Goal: Find specific page/section: Find specific page/section

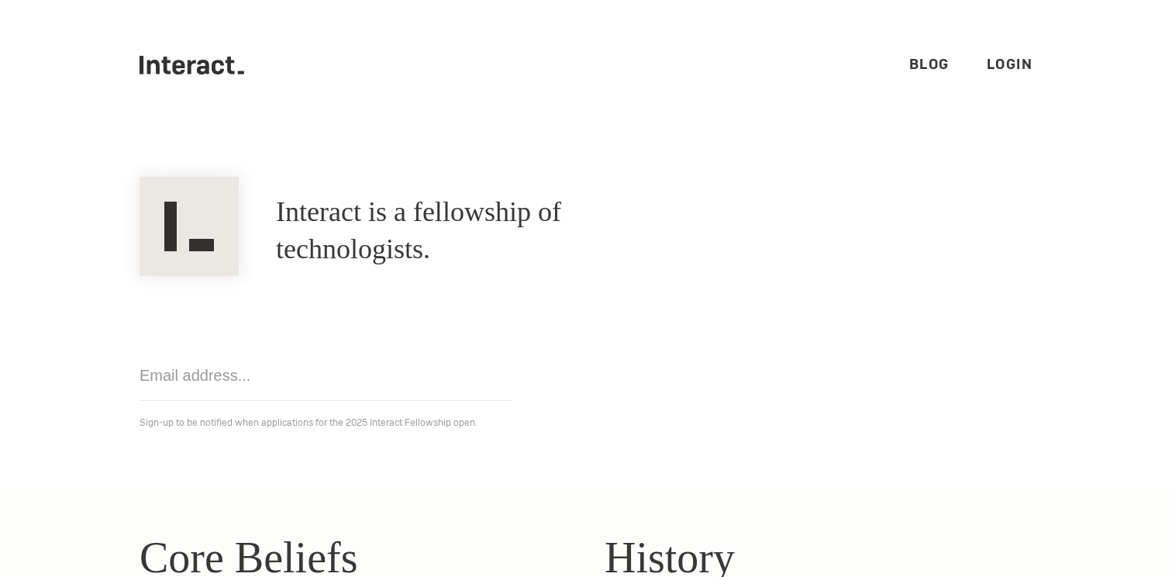
click at [1025, 68] on link "Login" at bounding box center [1010, 64] width 47 height 18
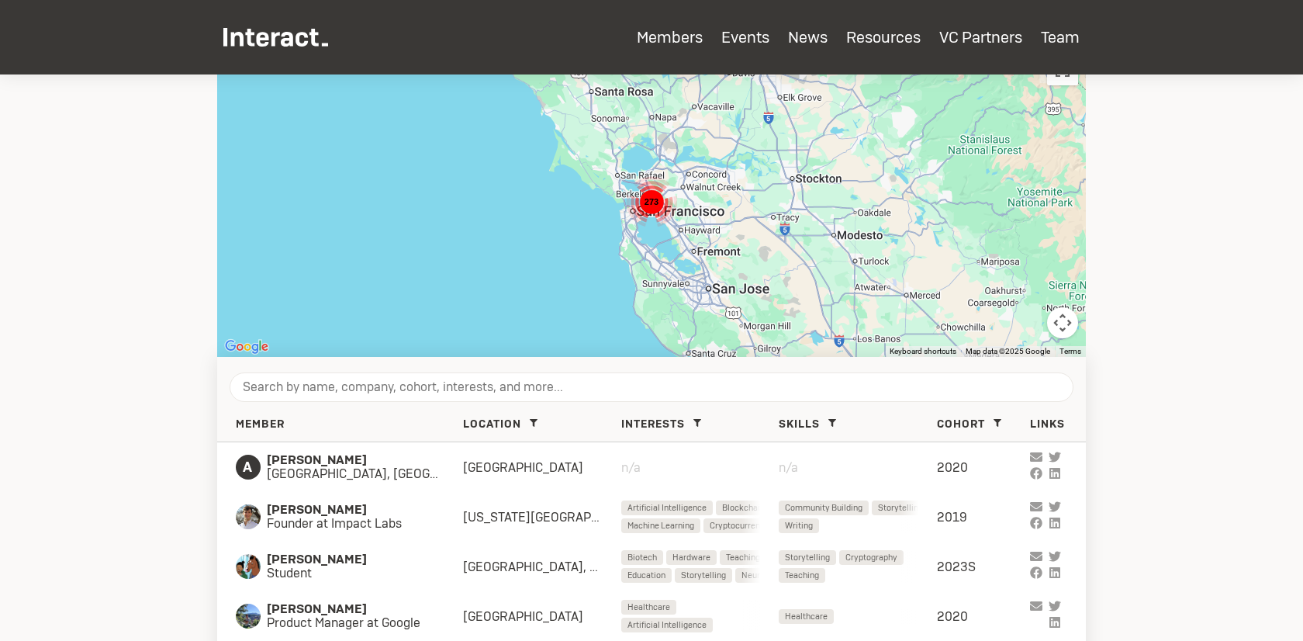
scroll to position [395, 0]
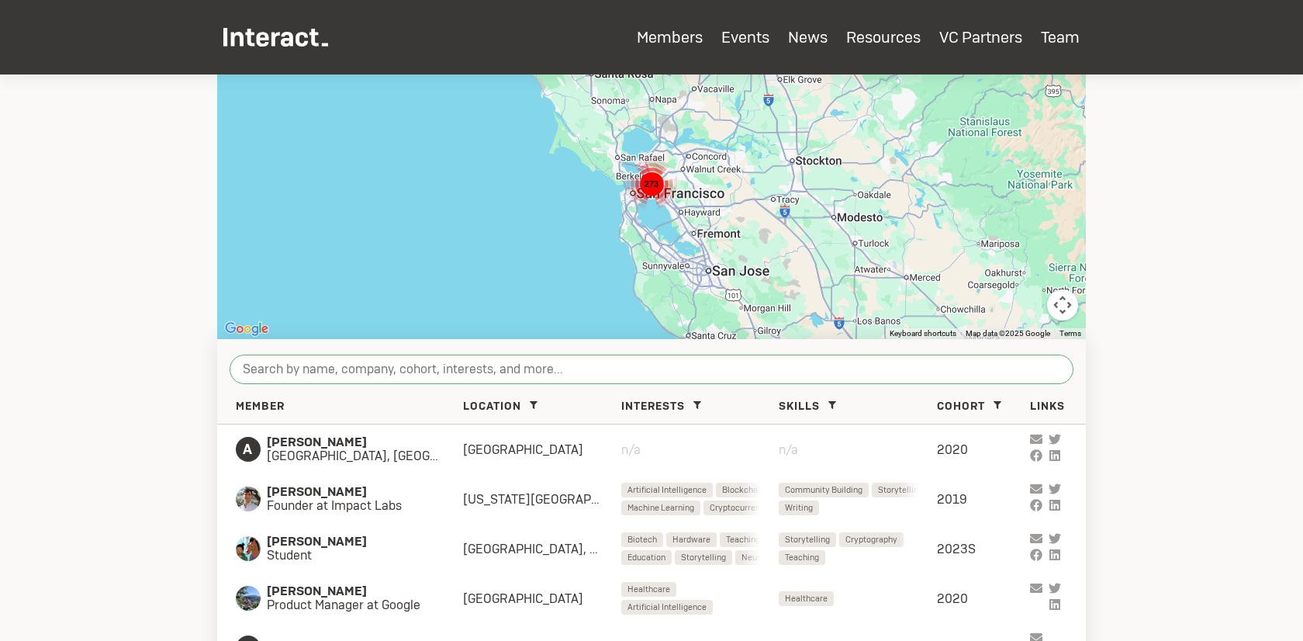
click at [379, 364] on input "search" at bounding box center [652, 368] width 844 height 29
type input "e"
paste input "[PERSON_NAME]"
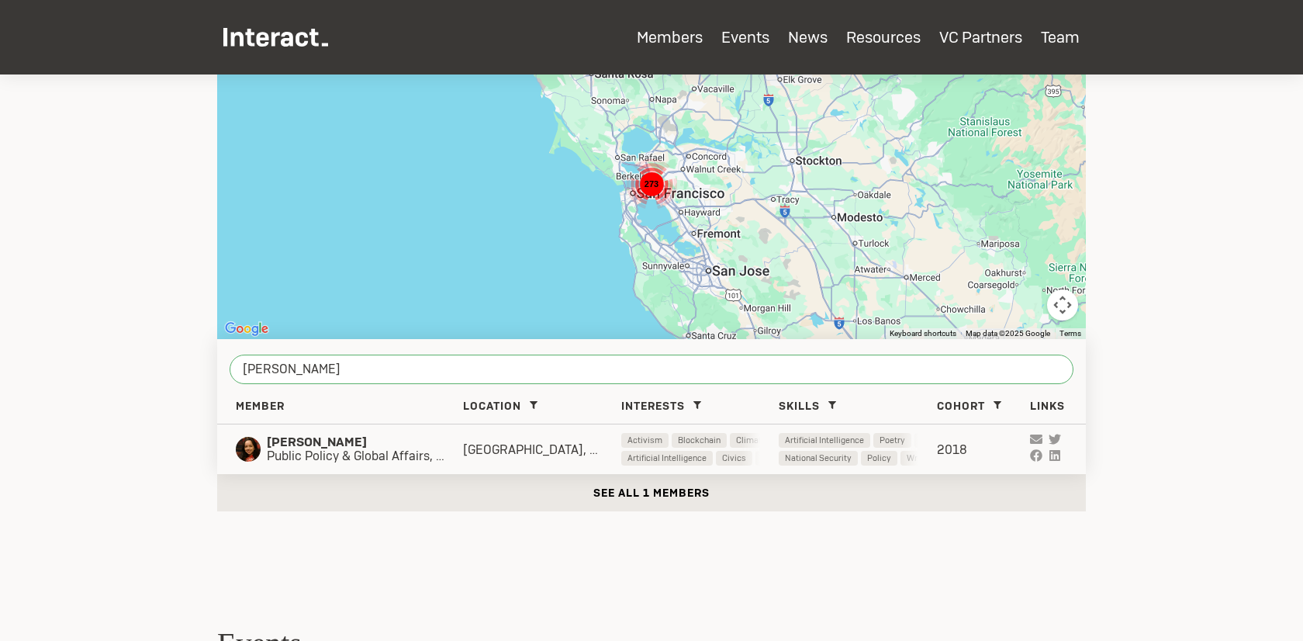
type input "[PERSON_NAME]"
click at [383, 466] on div "[PERSON_NAME] Public Policy & Global Affairs, TAE Technologies Inc. [GEOGRAPHIC…" at bounding box center [651, 449] width 869 height 50
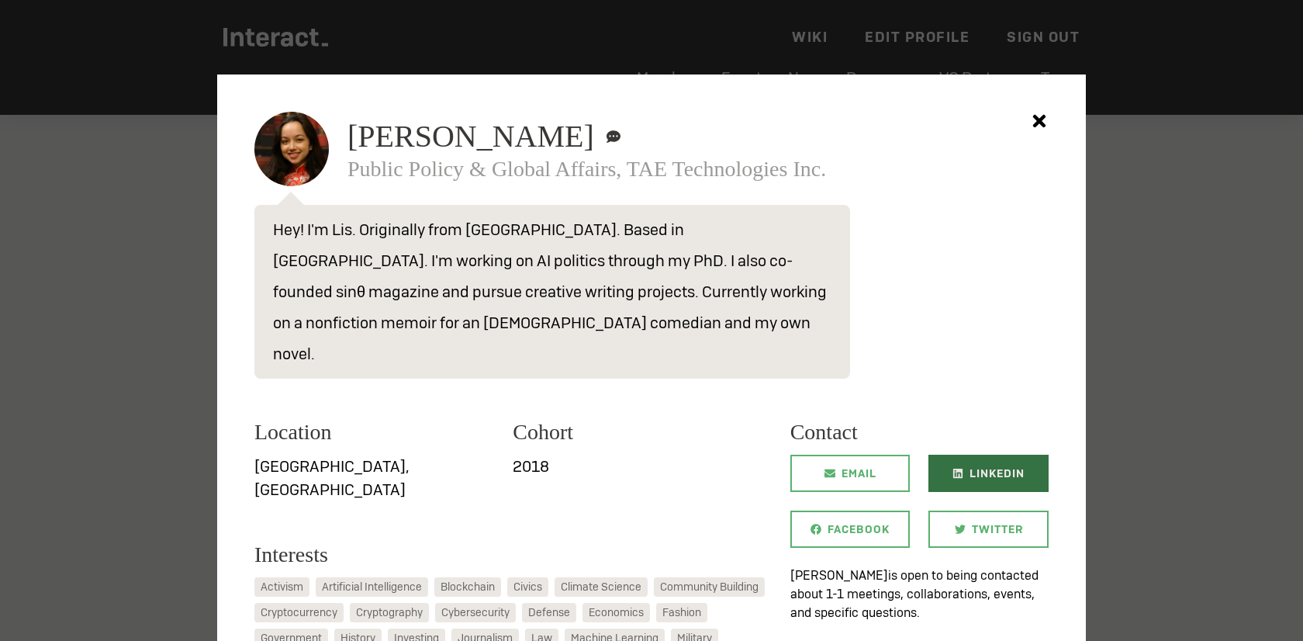
click at [979, 454] on span "LinkedIn" at bounding box center [996, 472] width 55 height 37
click at [1207, 378] on div at bounding box center [651, 320] width 1303 height 641
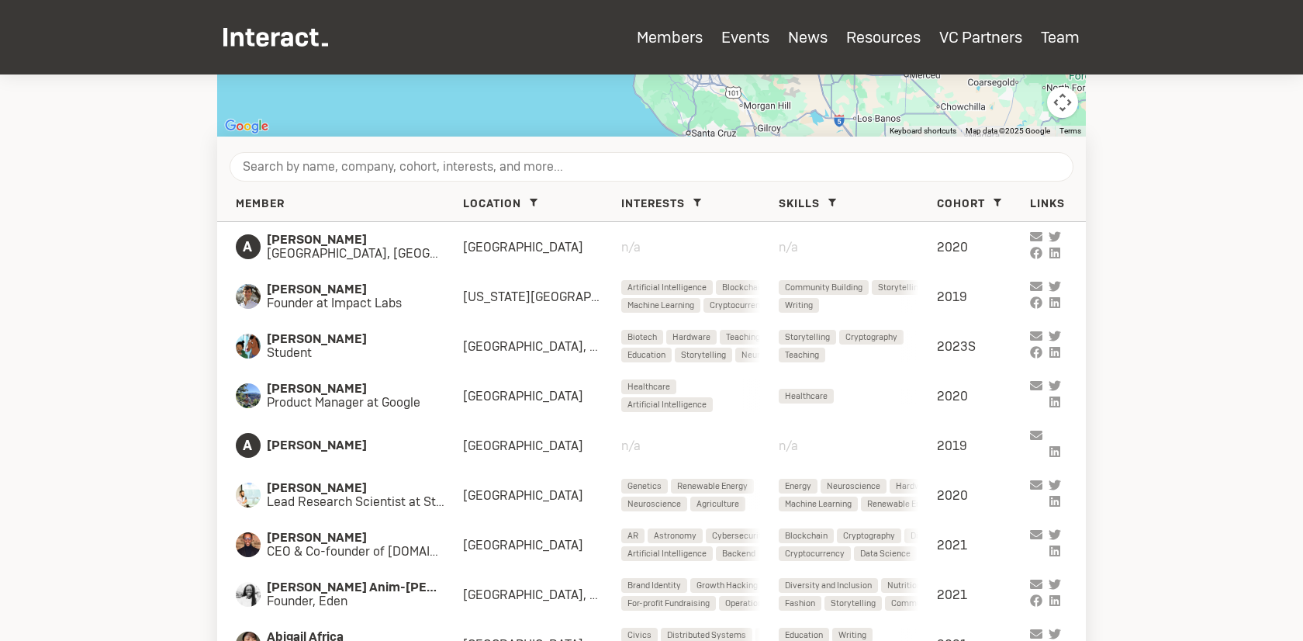
scroll to position [590, 0]
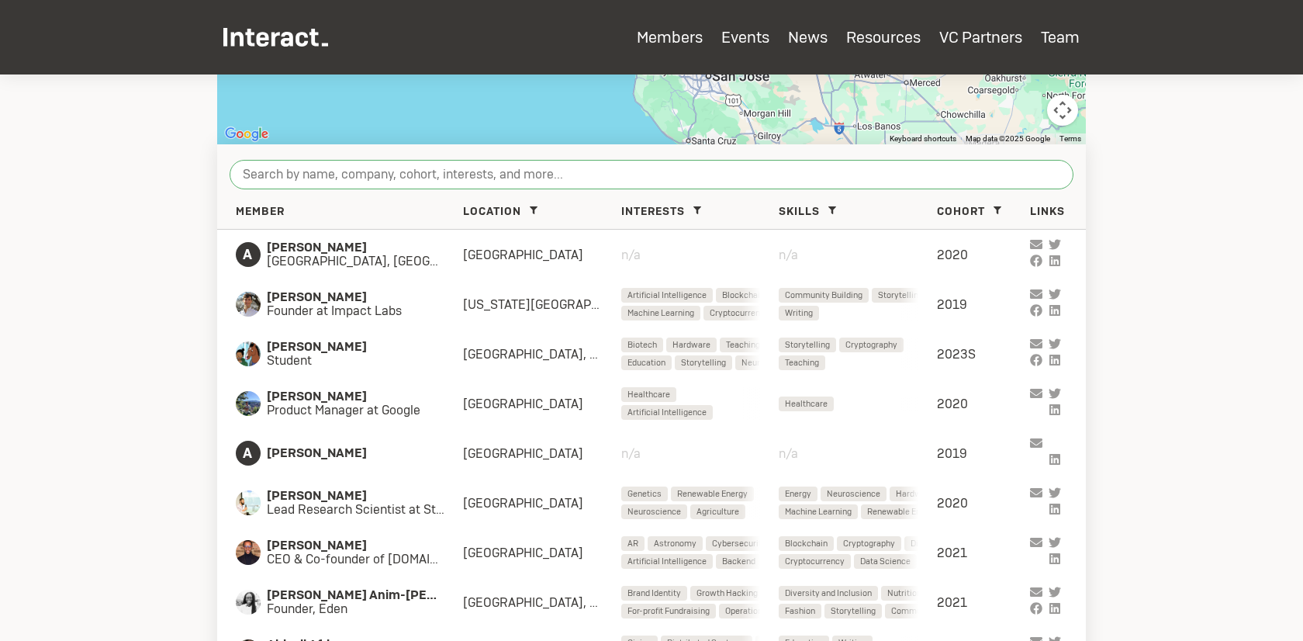
click at [395, 167] on input "search" at bounding box center [652, 174] width 844 height 29
paste input "[PERSON_NAME]"
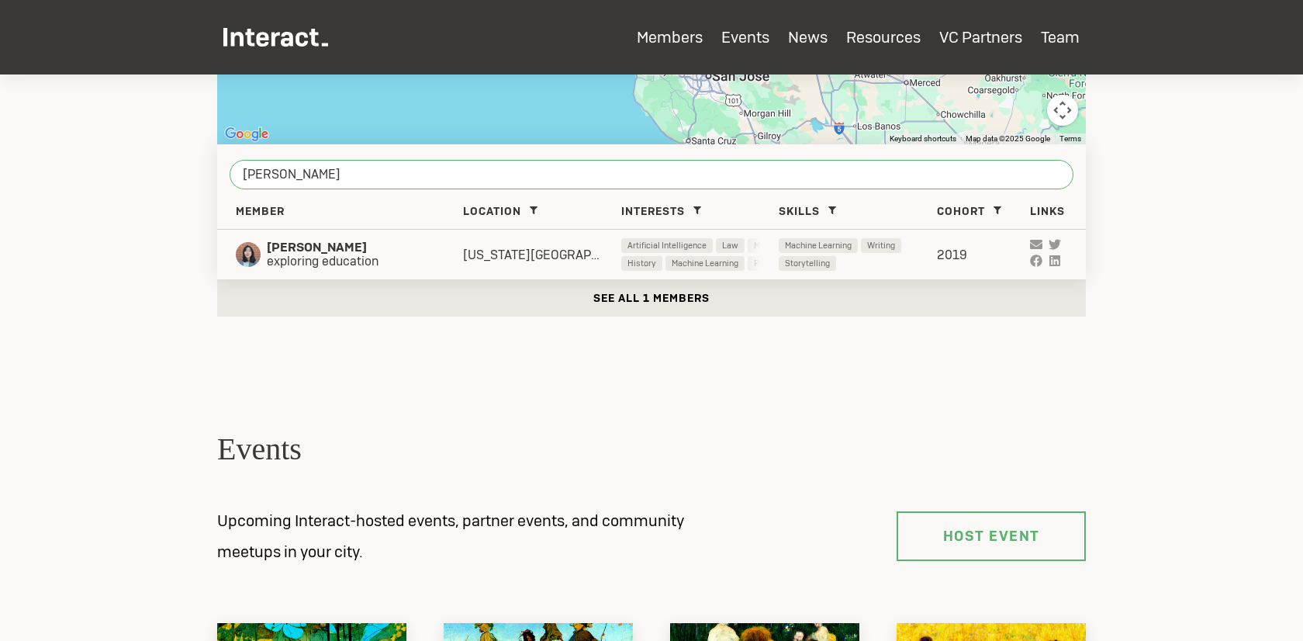
type input "[PERSON_NAME]"
click at [467, 251] on div "[US_STATE][GEOGRAPHIC_DATA], [GEOGRAPHIC_DATA]" at bounding box center [542, 255] width 158 height 16
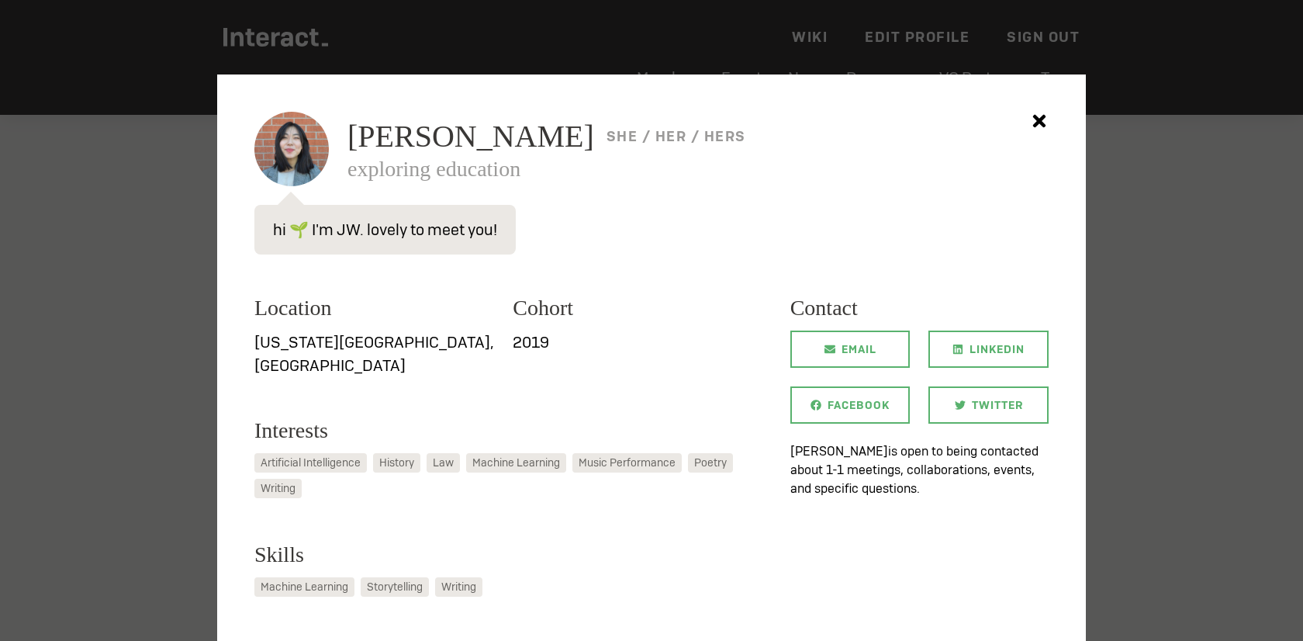
scroll to position [563, 0]
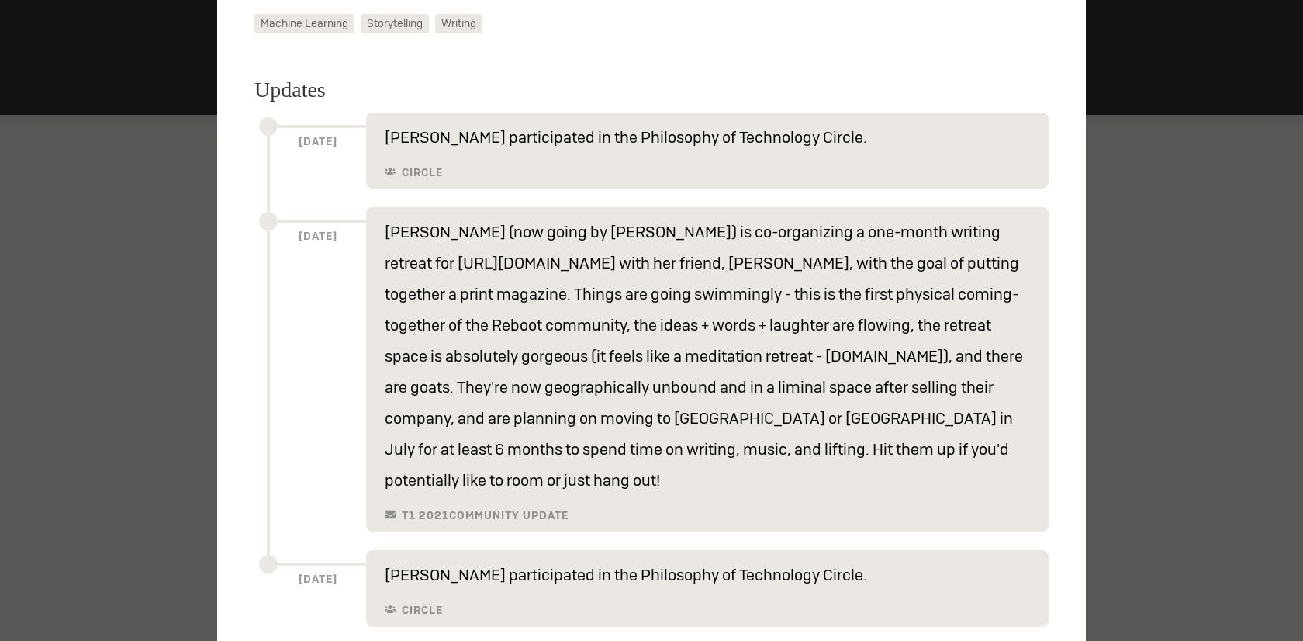
click at [146, 344] on div at bounding box center [651, 320] width 1303 height 641
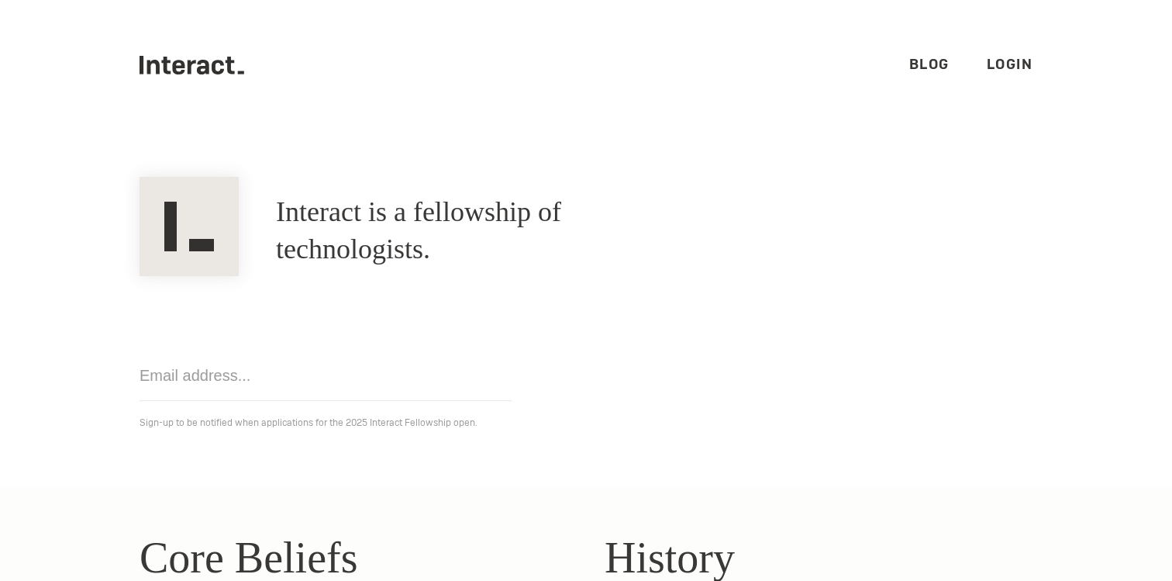
click at [992, 56] on link "Login" at bounding box center [1010, 64] width 47 height 18
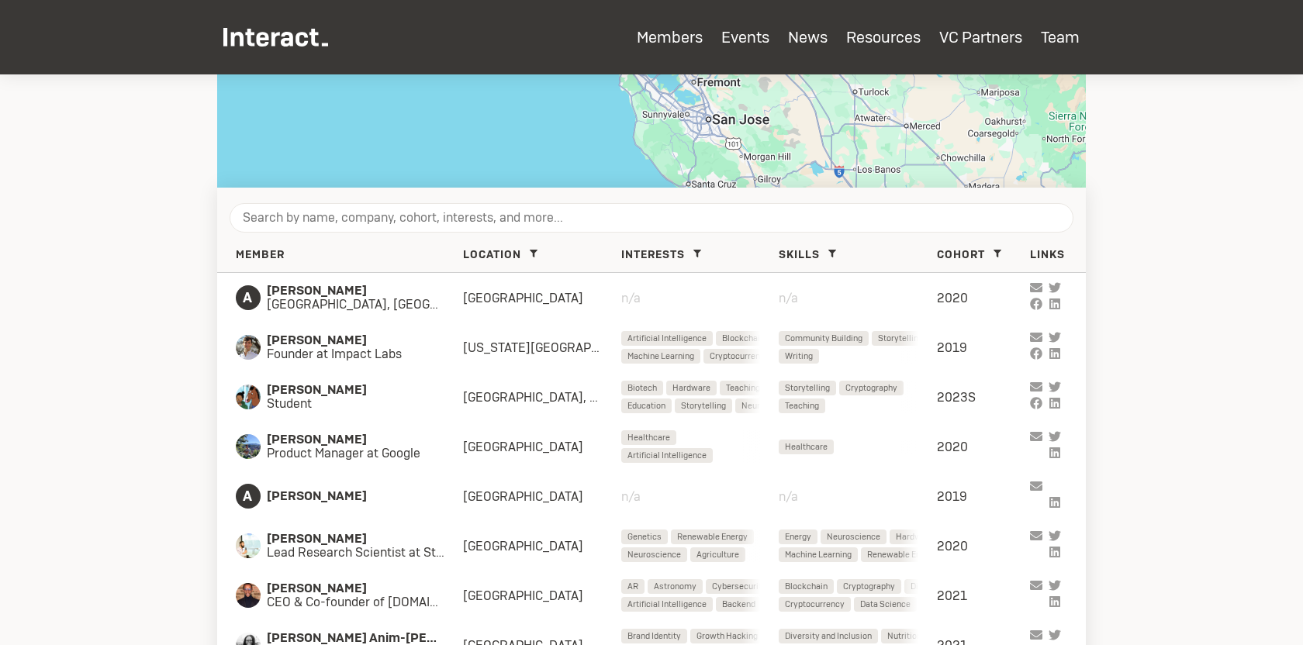
scroll to position [507, 0]
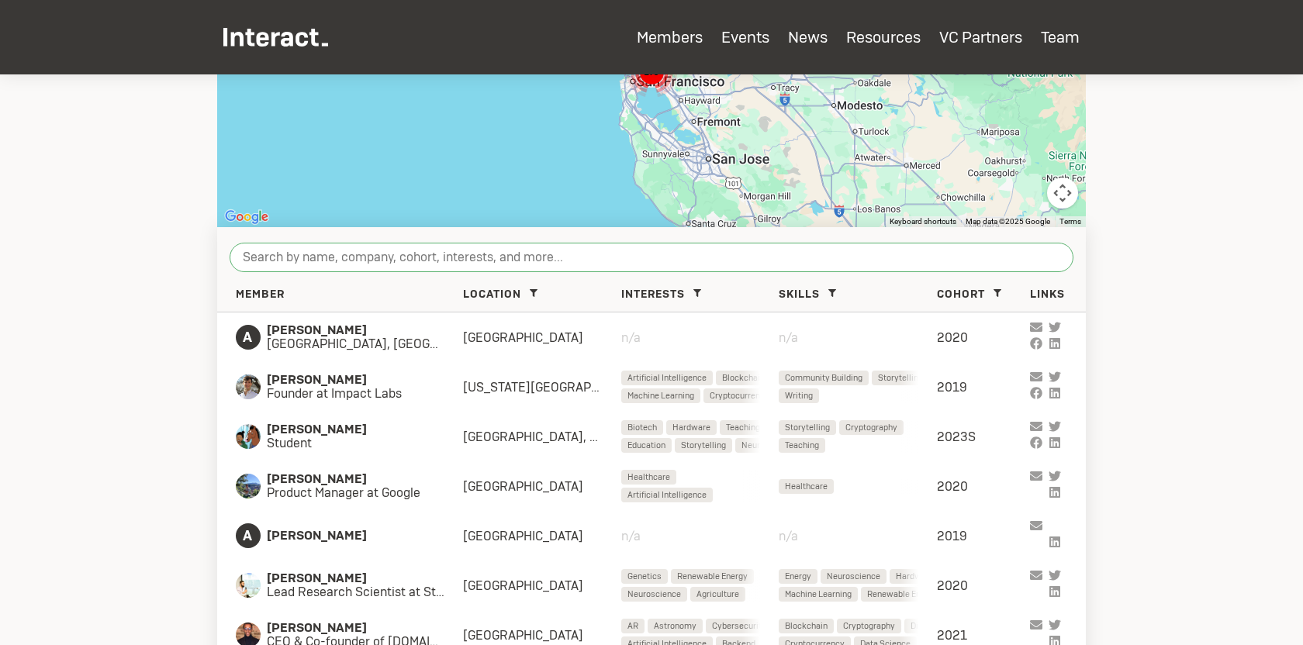
click at [367, 256] on input "search" at bounding box center [652, 257] width 844 height 29
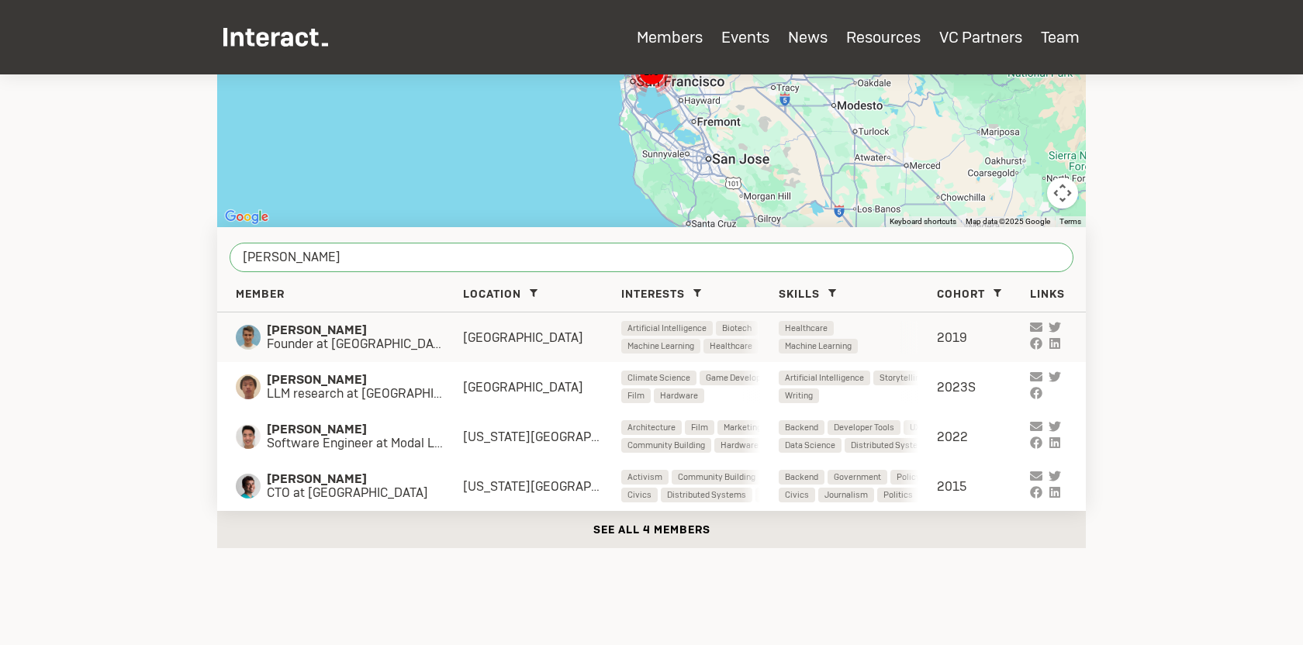
type input "luke har"
click at [381, 342] on span "Founder at Fella" at bounding box center [365, 344] width 196 height 14
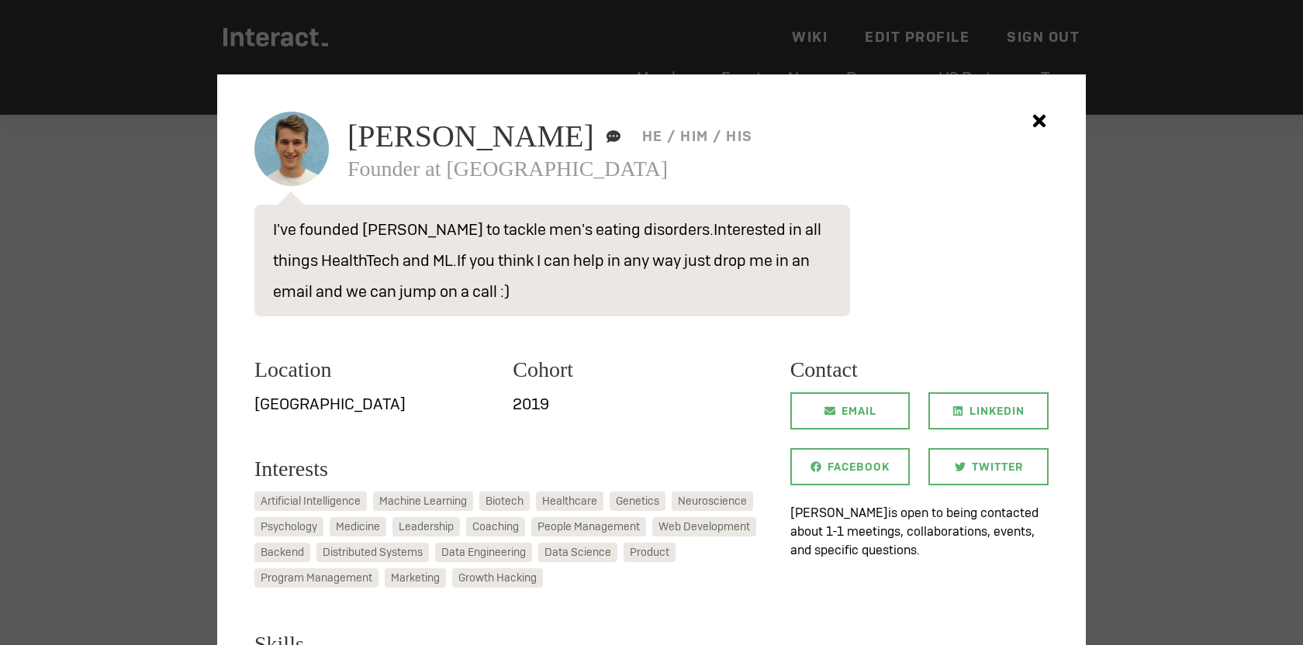
click at [1217, 240] on div at bounding box center [651, 322] width 1303 height 645
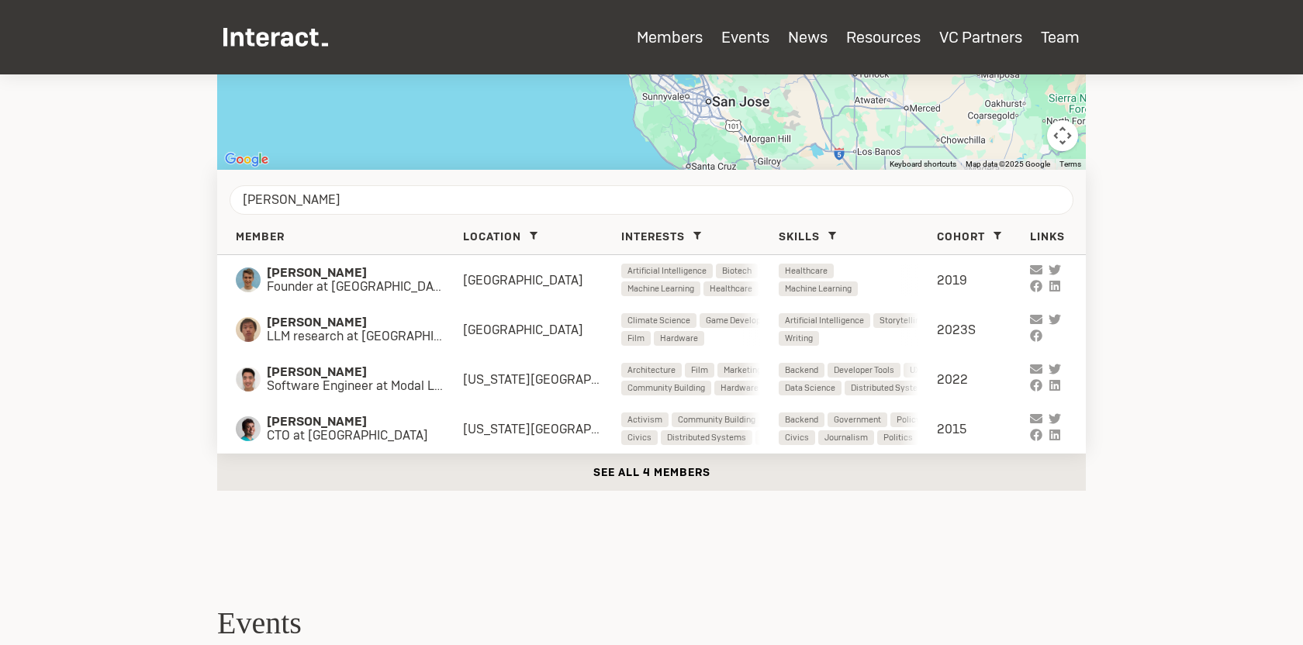
scroll to position [564, 0]
